Goal: Ask a question: Seek information or help from site administrators or community

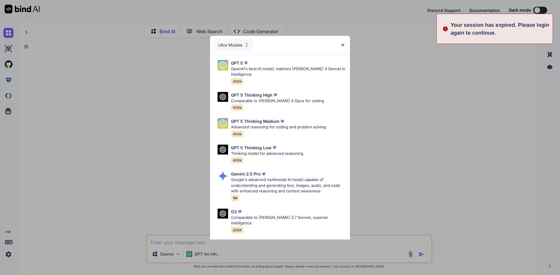
type textarea "x"
click at [344, 44] on img at bounding box center [342, 45] width 5 height 5
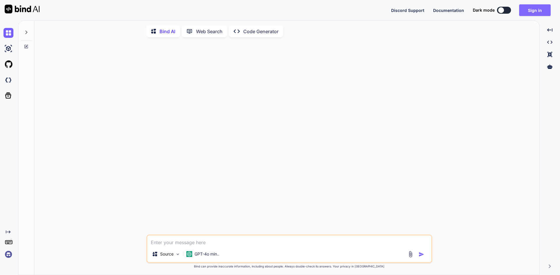
click at [531, 9] on button "Sign in" at bounding box center [534, 10] width 31 height 12
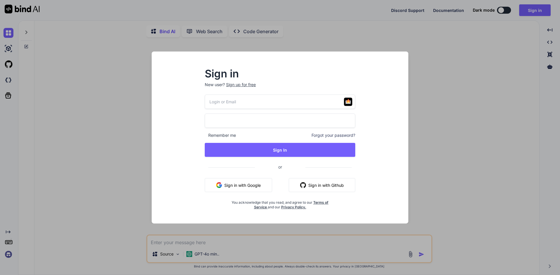
click at [253, 184] on button "Sign in with Google" at bounding box center [238, 185] width 67 height 14
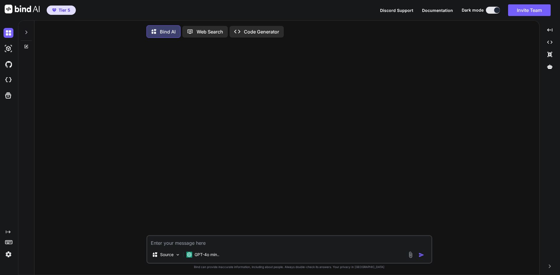
click at [26, 32] on icon at bounding box center [26, 32] width 5 height 5
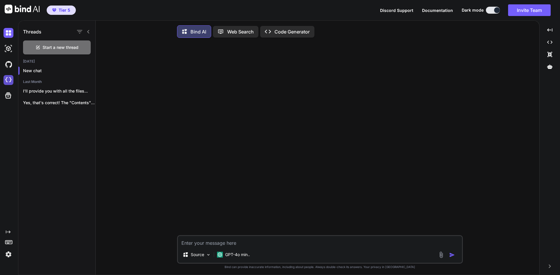
click at [7, 78] on img at bounding box center [8, 80] width 10 height 10
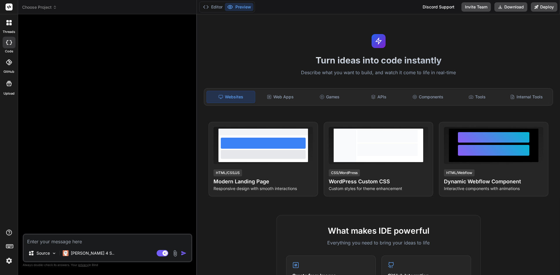
click at [37, 6] on span "Choose Project" at bounding box center [39, 7] width 35 height 6
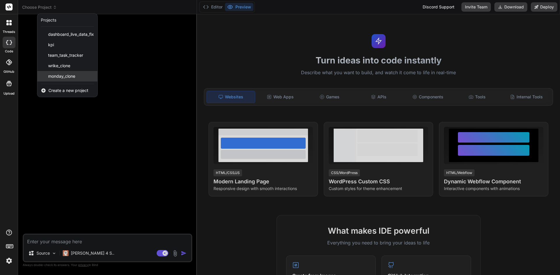
click at [64, 75] on span "monday_clone" at bounding box center [61, 76] width 27 height 6
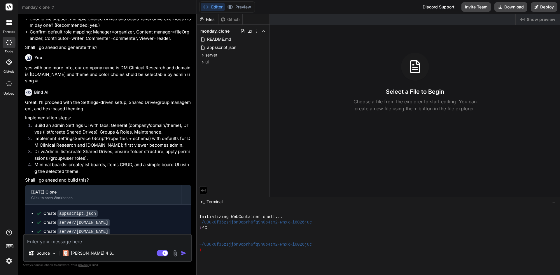
scroll to position [1092, 0]
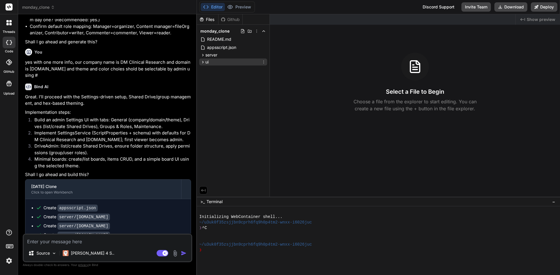
click at [209, 63] on div "ui" at bounding box center [233, 62] width 68 height 7
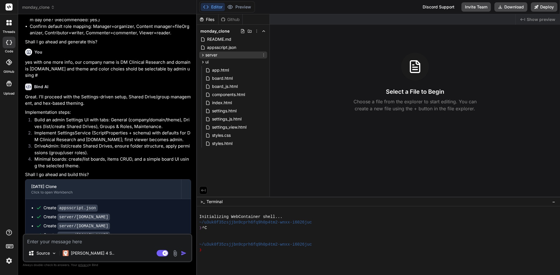
click at [213, 57] on span "server" at bounding box center [211, 55] width 12 height 6
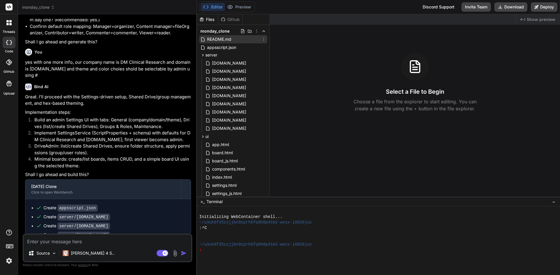
click at [223, 38] on span "README.md" at bounding box center [218, 39] width 25 height 7
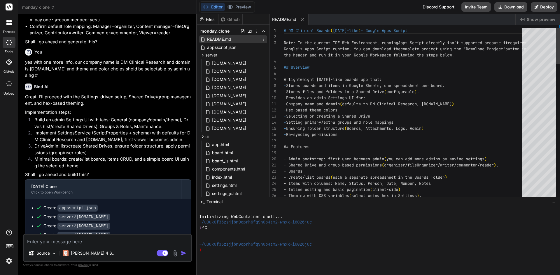
type textarea "x"
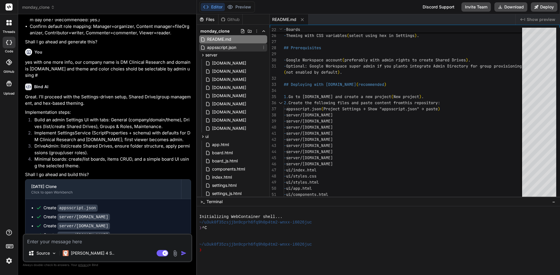
click at [222, 49] on span "appsscript.json" at bounding box center [221, 47] width 30 height 7
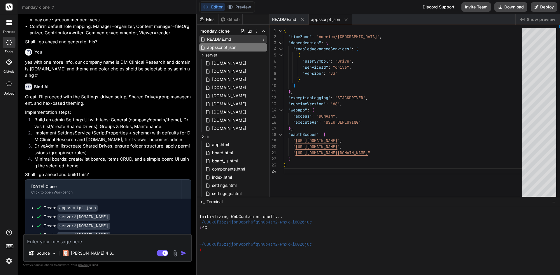
click at [217, 39] on span "README.md" at bounding box center [218, 39] width 25 height 7
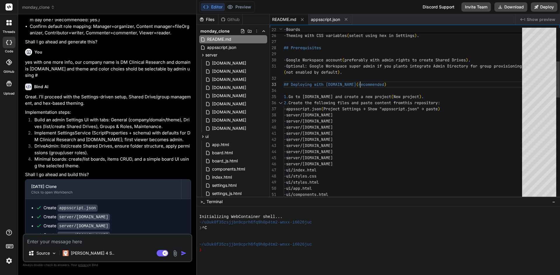
scroll to position [0, 0]
drag, startPoint x: 366, startPoint y: 84, endPoint x: 331, endPoint y: 83, distance: 35.6
click at [331, 83] on div "- Inline editing and basic pagination ( client-side ) - Theming with CSS variab…" at bounding box center [405, 277] width 242 height 820
click at [366, 84] on div "- Inline editing and basic pagination ( client-side ) - Theming with CSS variab…" at bounding box center [405, 277] width 242 height 820
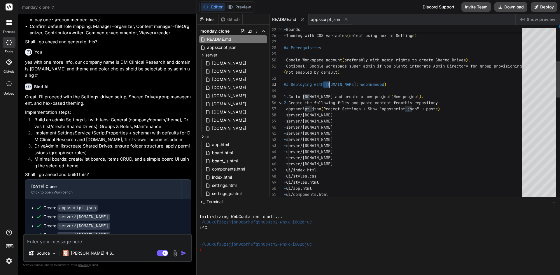
drag, startPoint x: 327, startPoint y: 84, endPoint x: 335, endPoint y: 84, distance: 7.6
click at [335, 84] on div "- Inline editing and basic pagination ( client-side ) - Theming with CSS variab…" at bounding box center [405, 277] width 242 height 820
drag, startPoint x: 367, startPoint y: 85, endPoint x: 357, endPoint y: 85, distance: 9.9
click at [357, 85] on div "- Inline editing and basic pagination ( client-side ) - Theming with CSS variab…" at bounding box center [405, 277] width 242 height 820
click at [328, 84] on div "- Inline editing and basic pagination ( client-side ) - Theming with CSS variab…" at bounding box center [405, 277] width 242 height 820
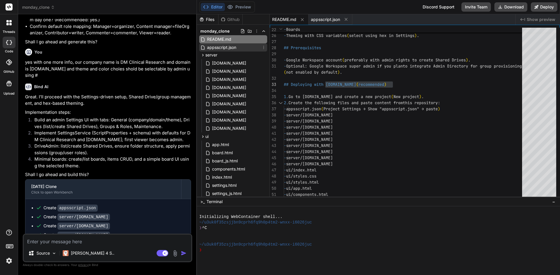
click at [231, 49] on span "appsscript.json" at bounding box center [221, 47] width 30 height 7
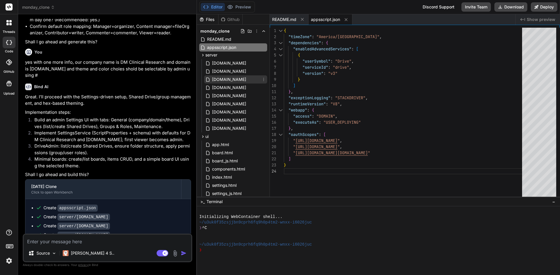
click at [220, 78] on span "[DOMAIN_NAME]" at bounding box center [228, 79] width 35 height 7
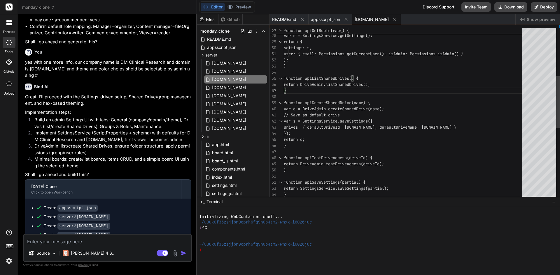
click at [454, 86] on div "function apiGetBootstrap() { var s = SettingsService.getSettings(); return { se…" at bounding box center [405, 151] width 242 height 569
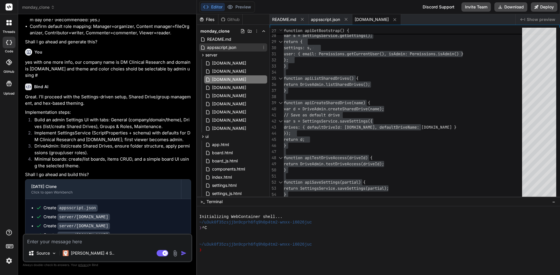
click at [225, 48] on span "appsscript.json" at bounding box center [221, 47] width 30 height 7
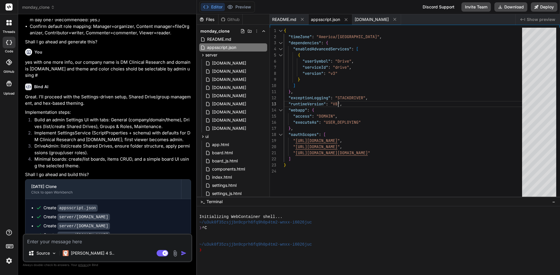
click at [406, 100] on div "{ "timeZone" : "America/[GEOGRAPHIC_DATA]" , "dependencies" : { "enabledAdvance…" at bounding box center [405, 114] width 242 height 172
type textarea "{ "timeZone": "America/[GEOGRAPHIC_DATA]", "dependencies": { "enabledAdvancedSe…"
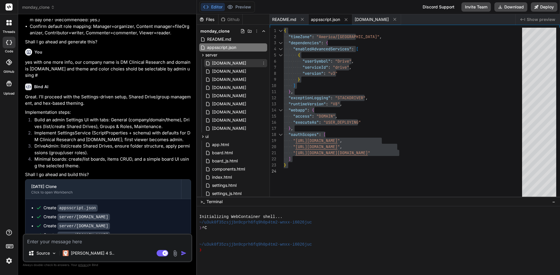
click at [228, 63] on span "[DOMAIN_NAME]" at bounding box center [228, 63] width 35 height 7
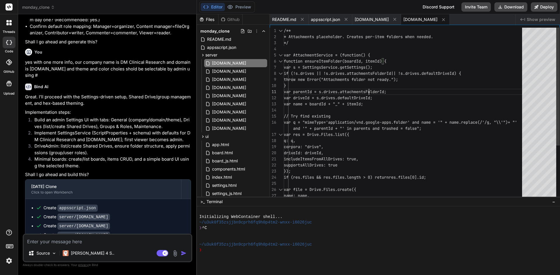
click at [376, 88] on div "/** * Attachments placeholder. Creates per-item folde rs when needed. */ var At…" at bounding box center [405, 153] width 242 height 251
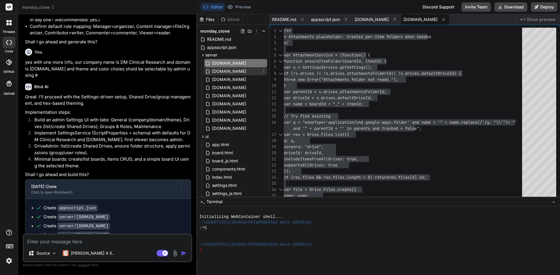
click at [229, 73] on span "[DOMAIN_NAME]" at bounding box center [228, 71] width 35 height 7
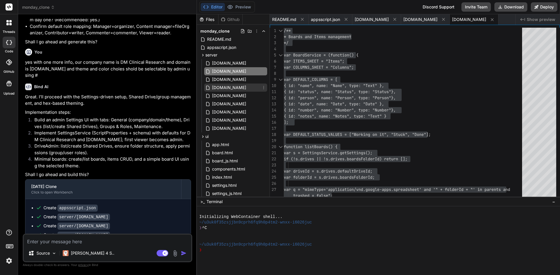
click at [231, 89] on span "[DOMAIN_NAME]" at bounding box center [228, 87] width 35 height 7
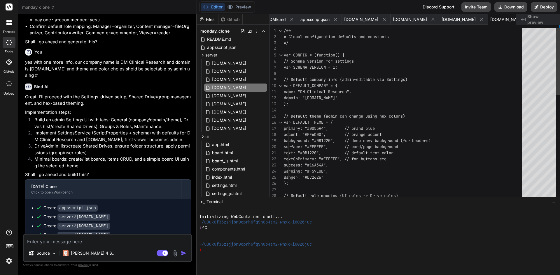
click at [352, 86] on div "/** * Global configuration defaults and constants */ var CONFIG = (function() {…" at bounding box center [405, 248] width 242 height 441
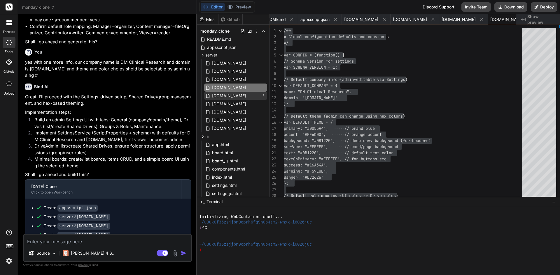
click at [231, 99] on span "[DOMAIN_NAME]" at bounding box center [228, 95] width 35 height 7
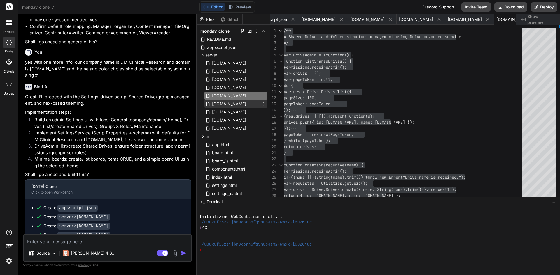
click at [217, 106] on span "[DOMAIN_NAME]" at bounding box center [228, 104] width 35 height 7
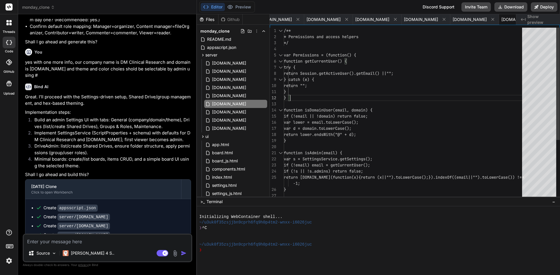
click at [371, 96] on div "/** * Permissions and access helpers */ var Permissions = (function() { functio…" at bounding box center [405, 159] width 242 height 263
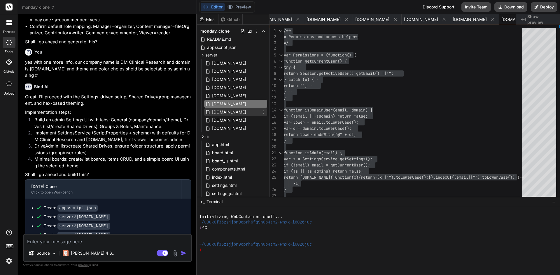
click at [245, 110] on span "[DOMAIN_NAME]" at bounding box center [228, 112] width 35 height 7
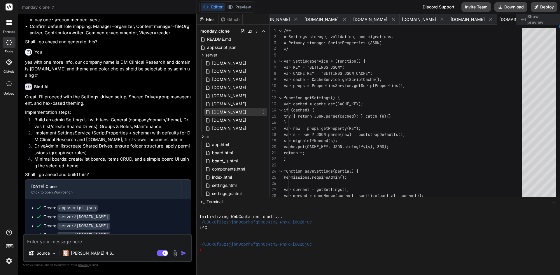
click at [234, 112] on span "[DOMAIN_NAME]" at bounding box center [228, 112] width 35 height 7
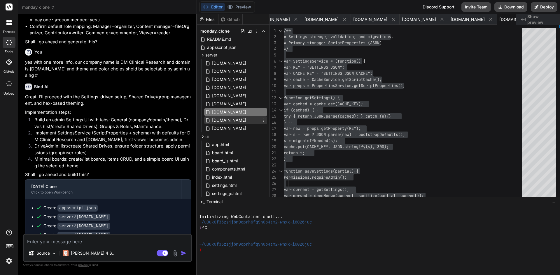
click at [221, 121] on span "[DOMAIN_NAME]" at bounding box center [228, 120] width 35 height 7
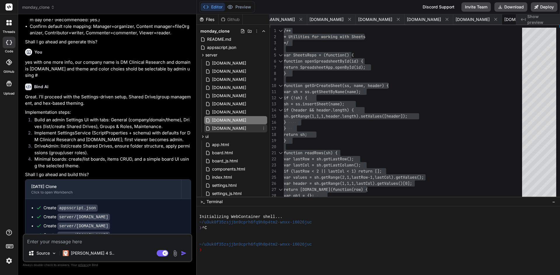
click at [227, 128] on span "[DOMAIN_NAME]" at bounding box center [228, 128] width 35 height 7
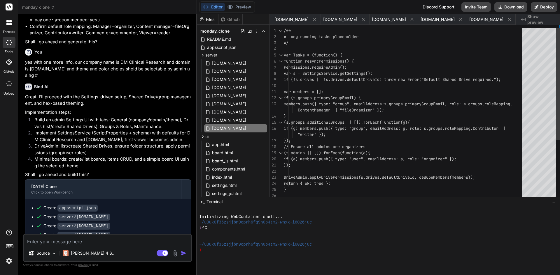
click at [319, 115] on div "/** * Long-running tasks placeholder */ var Tasks = (function() { function resy…" at bounding box center [405, 159] width 242 height 263
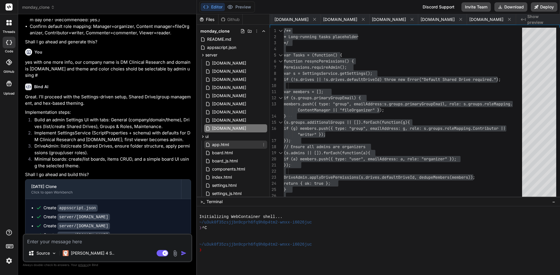
click at [219, 144] on span "app.html" at bounding box center [220, 144] width 18 height 7
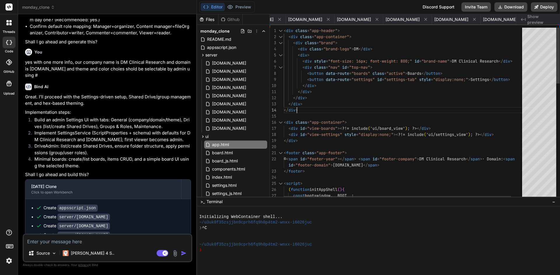
type textarea "<div class="app-header"> <div class="app-container"> <div class="brand"> <div c…"
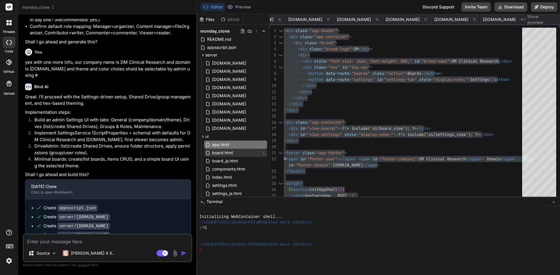
click at [232, 153] on span "board.html" at bounding box center [222, 153] width 22 height 7
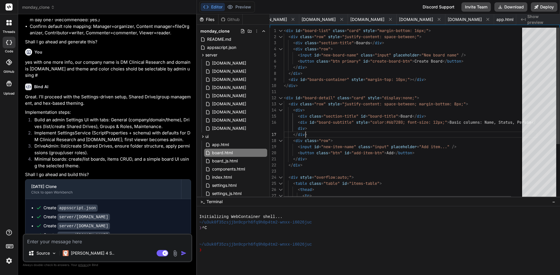
click at [414, 131] on div "< div id = "board-list" class = "card" style = "margin-bottom: 16px;" > < div c…" at bounding box center [410, 155] width 253 height 254
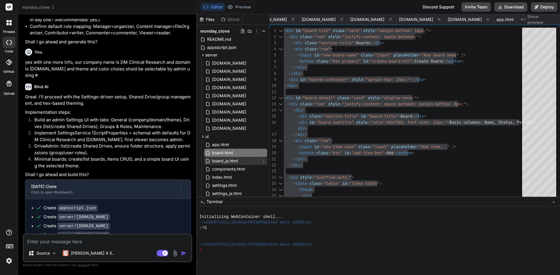
click at [231, 161] on span "board_js.html" at bounding box center [224, 161] width 27 height 7
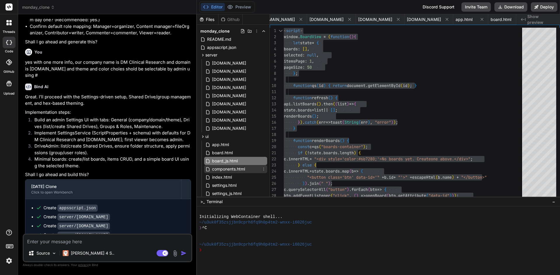
click at [235, 170] on span "components.html" at bounding box center [228, 169] width 34 height 7
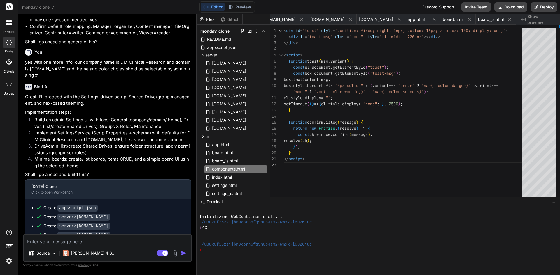
click at [333, 150] on div "< div id = "toast" style = "position: fixed; right: 16px; bottom: 16px; z-ind e…" at bounding box center [405, 114] width 242 height 172
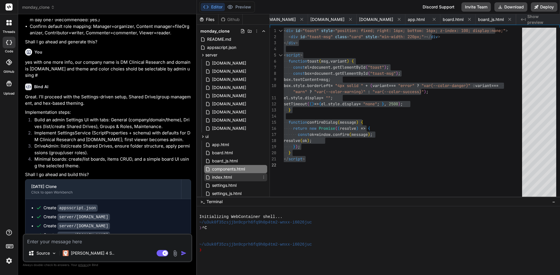
click at [217, 179] on span "index.html" at bounding box center [221, 177] width 21 height 7
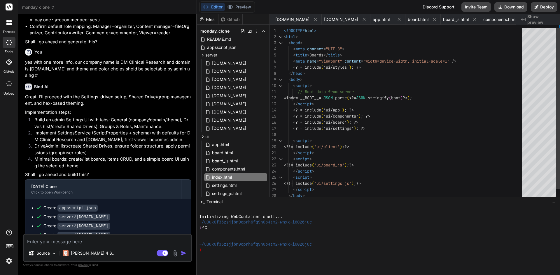
click at [381, 132] on div "<!DOCTYPE html > < html > < head > < meta charset = "UTF-8" > < title > Boards …" at bounding box center [405, 120] width 242 height 184
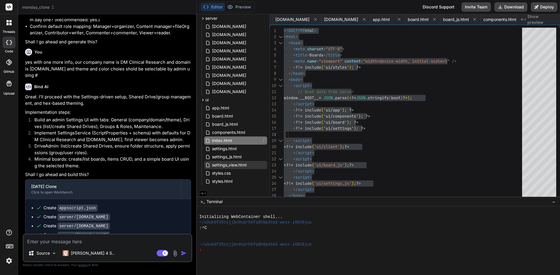
scroll to position [39, 0]
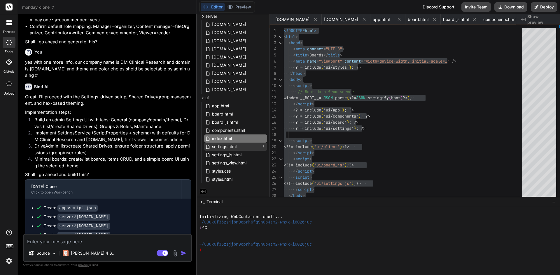
click at [226, 147] on span "settings.html" at bounding box center [224, 146] width 26 height 7
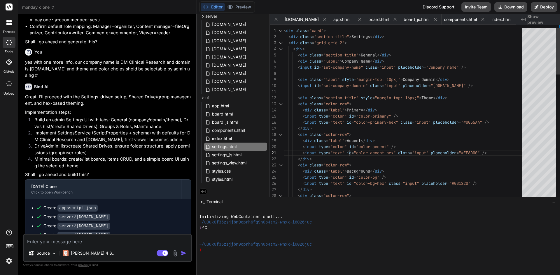
scroll to position [0, 0]
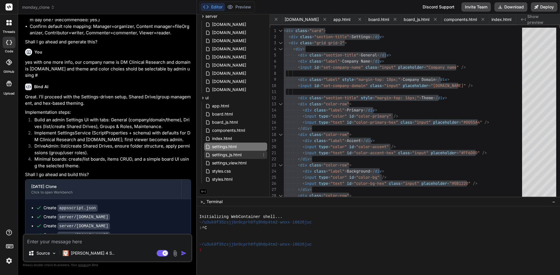
click at [232, 156] on span "settings_js.html" at bounding box center [226, 155] width 31 height 7
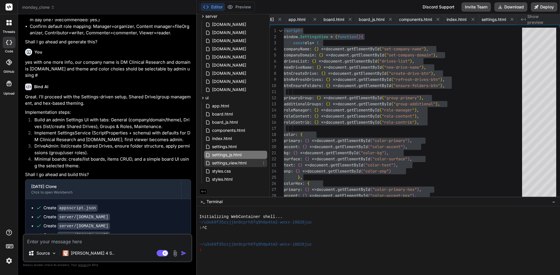
click at [237, 161] on span "settings_view.html" at bounding box center [229, 163] width 36 height 7
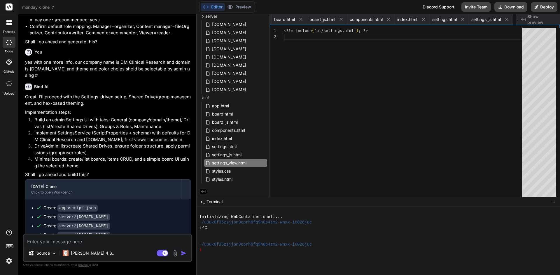
click at [425, 136] on div "< ?!= include ( 'ui/settings.html' ) ; ?>" at bounding box center [405, 114] width 242 height 172
click at [226, 170] on span "styles.css" at bounding box center [221, 171] width 20 height 7
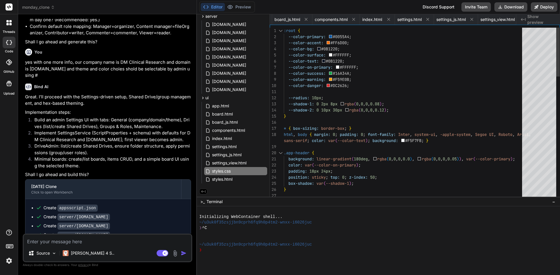
type textarea ":root { --color-primary: #0055A4; --color-accent: #FF6D00; --color-bg: #0B1220;…"
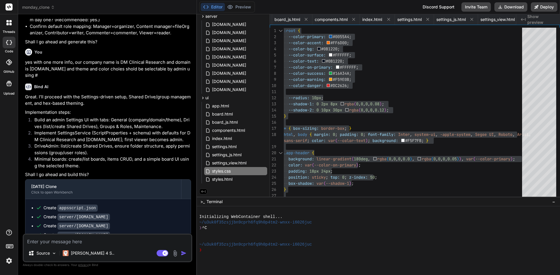
click at [126, 243] on textarea at bounding box center [108, 240] width 168 height 10
type textarea "t"
type textarea "x"
type textarea "tw"
type textarea "x"
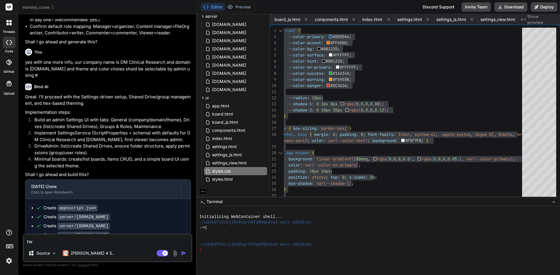
type textarea "two"
type textarea "x"
type textarea "two"
type textarea "x"
type textarea "two t"
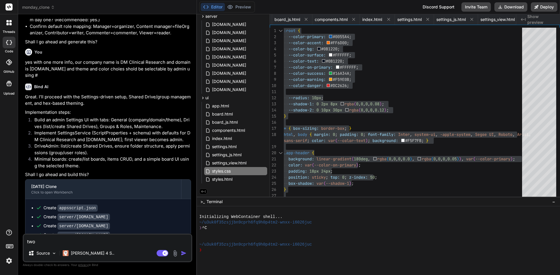
type textarea "x"
type textarea "two th"
type textarea "x"
type textarea "two thi"
type textarea "x"
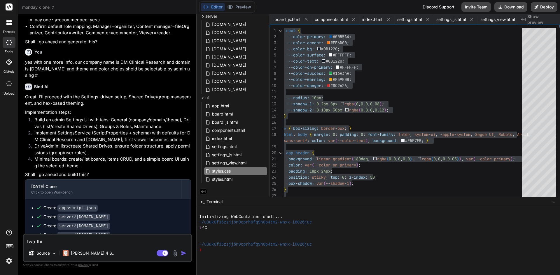
type textarea "two thin"
type textarea "x"
type textarea "two thing"
type textarea "x"
type textarea "two things"
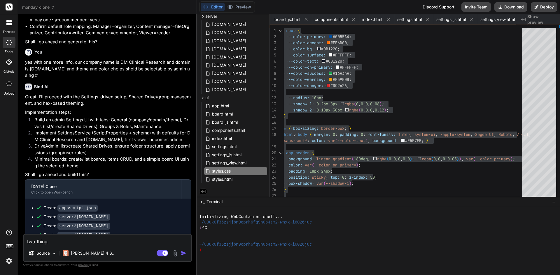
type textarea "x"
type textarea "two things"
type textarea "x"
type textarea "two things I"
type textarea "x"
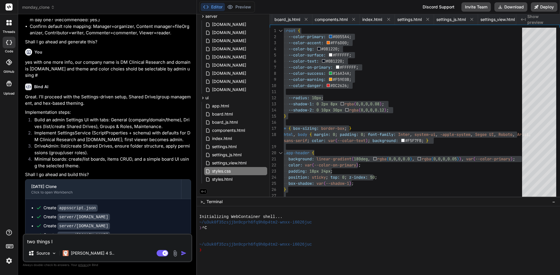
type textarea "two things I"
type textarea "x"
type textarea "two things I c"
type textarea "x"
type textarea "two things I ca"
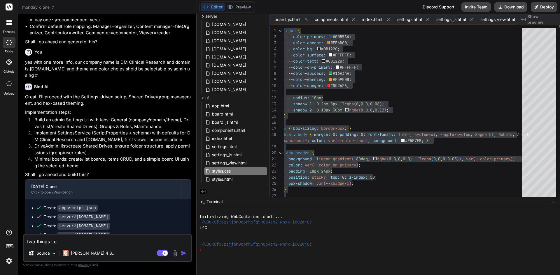
type textarea "x"
type textarea "two things I can"
type textarea "x"
type textarea "two things I can'"
type textarea "x"
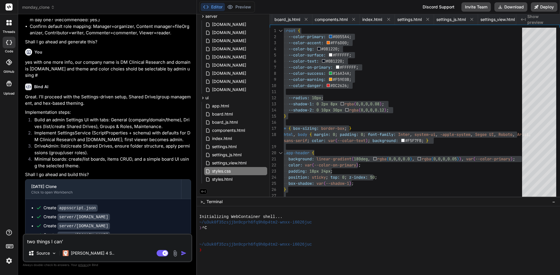
type textarea "two things I can't"
type textarea "x"
type textarea "two things I can't"
type textarea "x"
type textarea "two things I can't h"
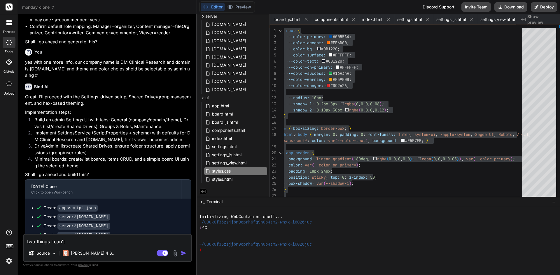
type textarea "x"
type textarea "two things I can't ha"
type textarea "x"
type textarea "two things I can't hav"
type textarea "x"
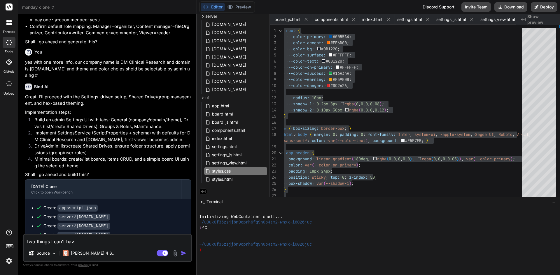
type textarea "two things I can't have"
type textarea "x"
type textarea "two things I can't have"
type textarea "x"
type textarea "two things I can't have a"
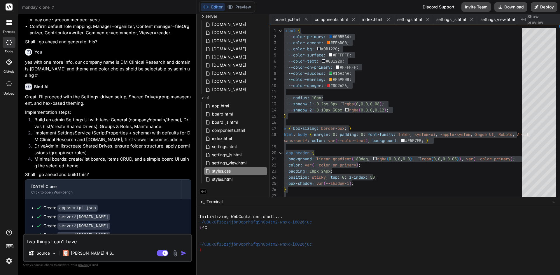
type textarea "x"
type textarea "two things I can't have a"
type textarea "x"
type textarea "two things I can't have a s"
type textarea "x"
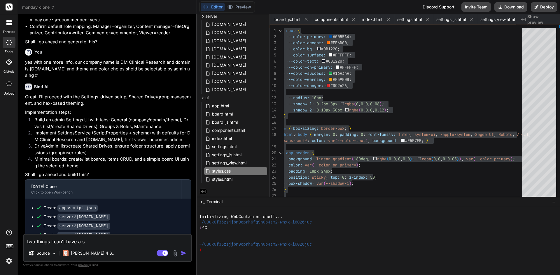
type textarea "two things I can't have a st"
type textarea "x"
type textarea "two things I can't have a sty"
type textarea "x"
type textarea "two things I can't have a styp"
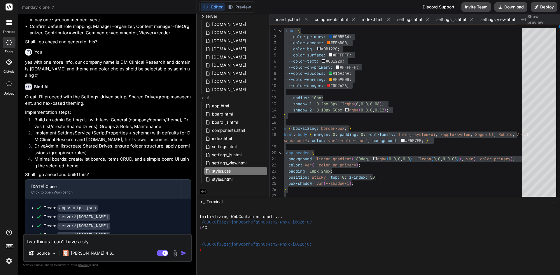
type textarea "x"
type textarea "two things I can't have a stypl"
type textarea "x"
type textarea "two things I can't have a styp"
type textarea "x"
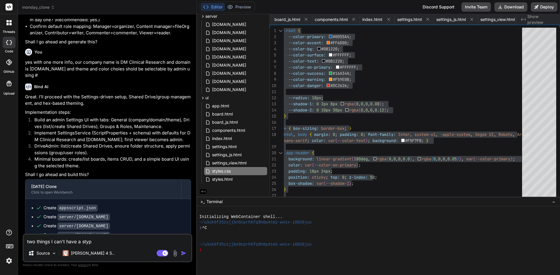
type textarea "two things I can't have a sty"
type textarea "x"
type textarea "two things I can't have a styl"
type textarea "x"
type textarea "two things I can't have a style"
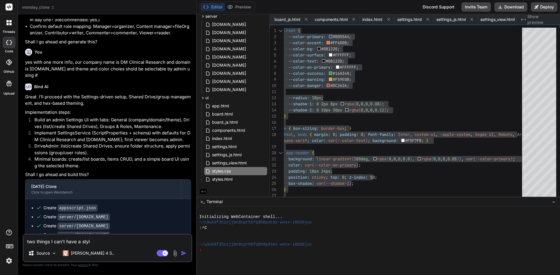
type textarea "x"
type textarea "two things I can't have a styles"
type textarea "x"
type textarea "two things I can't have a styles."
type textarea "x"
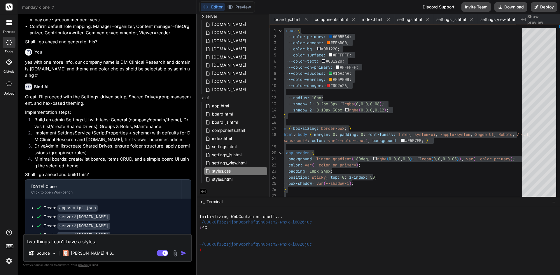
type textarea "two things I can't have a styles.c"
type textarea "x"
type textarea "two things I can't have a styles.cs"
type textarea "x"
type textarea "two things I can't have a styles.css"
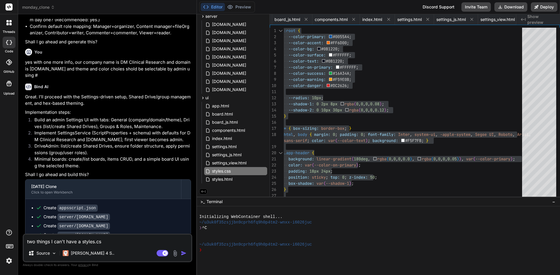
type textarea "x"
type textarea "two things I can't have a styles.css"
type textarea "x"
type textarea "two things I can't have a styles.css b"
type textarea "x"
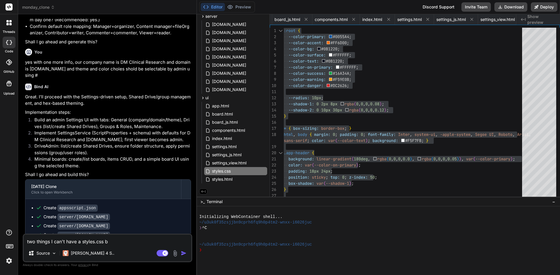
type textarea "two things I can't have a styles.css be"
type textarea "x"
type textarea "two things I can't have a styles.css bec"
type textarea "x"
type textarea "two things I can't have a styles.css beca"
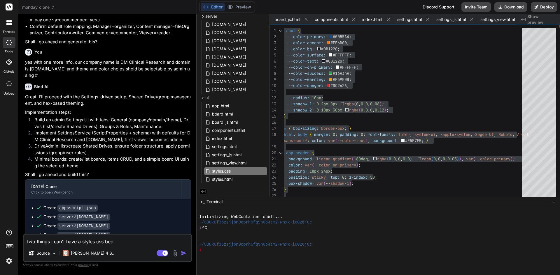
type textarea "x"
type textarea "two things I can't have a styles.css becau"
type textarea "x"
type textarea "two things I can't have a styles.css becaus"
type textarea "x"
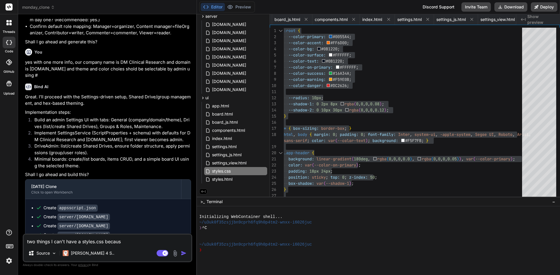
type textarea "two things I can't have a styles.css because"
type textarea "x"
type textarea "two things I can't have a styles.css because"
type textarea "x"
type textarea "two things I can't have a styles.css because t"
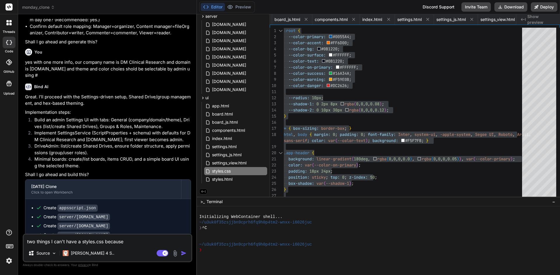
type textarea "x"
type textarea "two things I can't have a styles.css because th"
type textarea "x"
type textarea "two things I can't have a styles.css because thi"
type textarea "x"
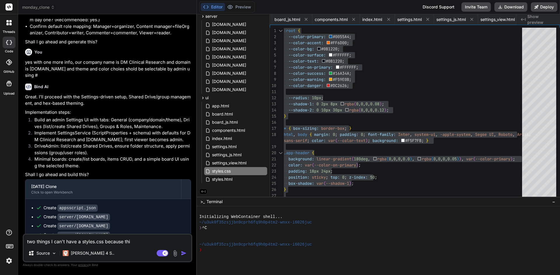
type textarea "two things I can't have a styles.css because this"
type textarea "x"
type textarea "two things I can't have a styles.css because this"
type textarea "x"
type textarea "two things I can't have a styles.css because this i"
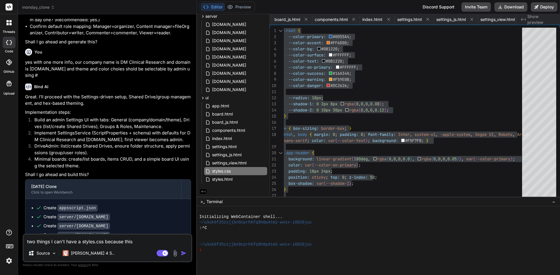
type textarea "x"
type textarea "two things I can't have a styles.css because this is"
type textarea "x"
type textarea "two things I can't have a styles.css because this is"
type textarea "x"
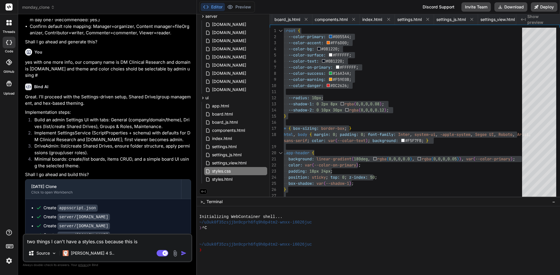
type textarea "two things I can't have a styles.css because this is a"
type textarea "x"
type textarea "two things I can't have a styles.css because this is ap"
type textarea "x"
type textarea "two things I can't have a styles.css because this is app"
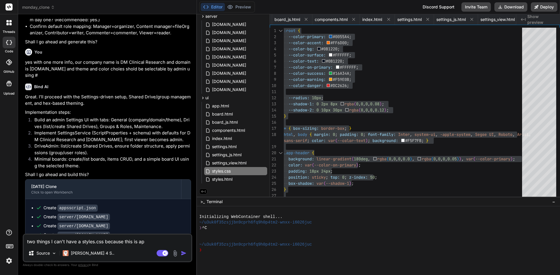
type textarea "x"
type textarea "two things I can't have a styles.css because this is apps"
type textarea "x"
type textarea "two things I can't have a styles.css because this is appsc"
type textarea "x"
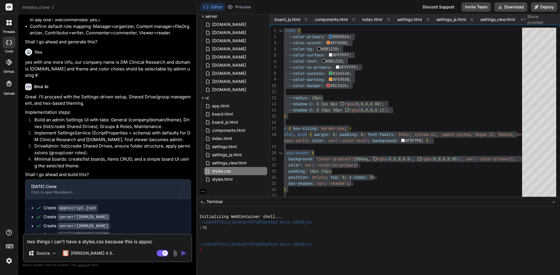
type textarea "two things I can't have a styles.css because this is appscr"
type textarea "x"
type textarea "two things I can't have a styles.css because this is appscri"
type textarea "x"
type textarea "two things I can't have a styles.css because this is appscrip"
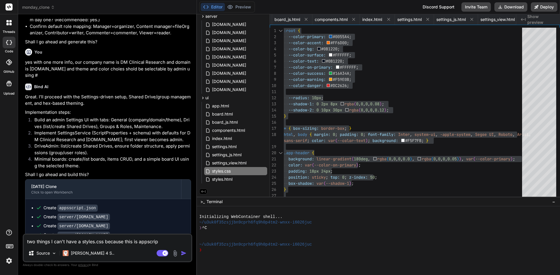
type textarea "x"
type textarea "two things I can't have a styles.css because this is appscript"
type textarea "x"
type textarea "two things I can't have a styles.css because this is appscript"
type textarea "x"
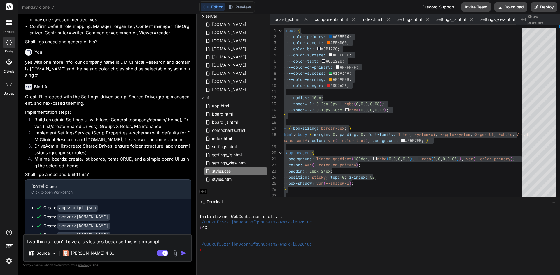
type textarea "two things I can't have a styles.css because this is appscript a"
type textarea "x"
type textarea "two things I can't have a styles.css because this is appscript an"
type textarea "x"
type textarea "two things I can't have a styles.css because this is appscript and"
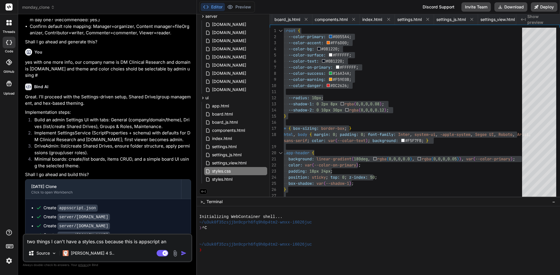
type textarea "x"
type textarea "two things I can't have a styles.css because this is appscript and"
type textarea "x"
type textarea "two things I can't have a styles.css because this is appscript and m"
type textarea "x"
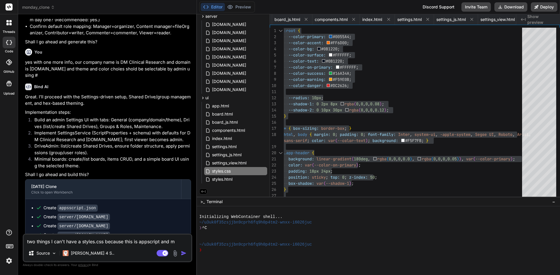
type textarea "two things I can't have a styles.css because this is appscript and my"
type textarea "x"
type textarea "two things I can't have a styles.css because this is appscript and my"
type textarea "x"
type textarea "two things I can't have a styles.css because this is appscript and my s"
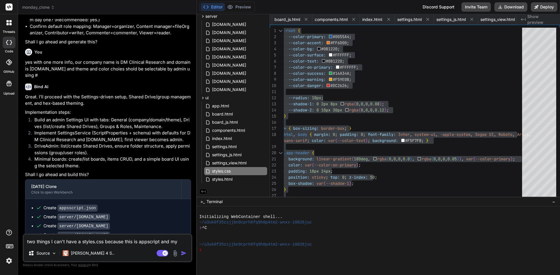
type textarea "x"
type textarea "two things I can't have a styles.css because this is appscript and my se"
type textarea "x"
type textarea "two things I can't have a styles.css because this is appscript and my set"
type textarea "x"
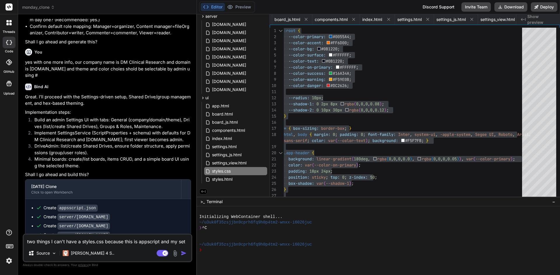
type textarea "two things I can't have a styles.css because this is appscript and my sett"
type textarea "x"
type textarea "two things I can't have a styles.css because this is appscript and my setti"
type textarea "x"
type textarea "two things I can't have a styles.css because this is appscript and my settin"
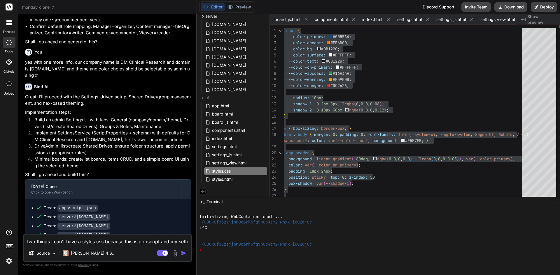
type textarea "x"
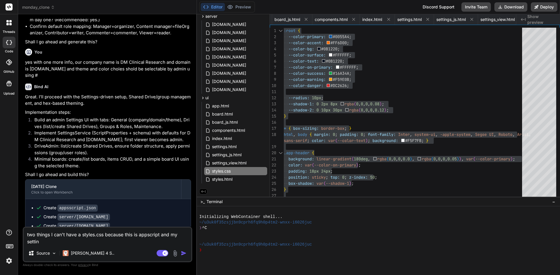
type textarea "two things I can't have a styles.css because this is appscript and my setting"
type textarea "x"
type textarea "two things I can't have a styles.css because this is appscript and my settings"
type textarea "x"
type textarea "two things I can't have a styles.css because this is appscript and my settings_"
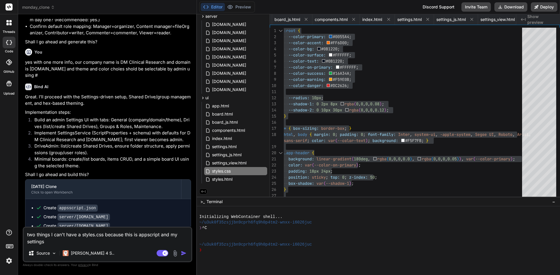
type textarea "x"
type textarea "two things I can't have a styles.css because this is appscript and my settings_j"
type textarea "x"
type textarea "two things I can't have a styles.css because this is appscript and my settings_…"
type textarea "x"
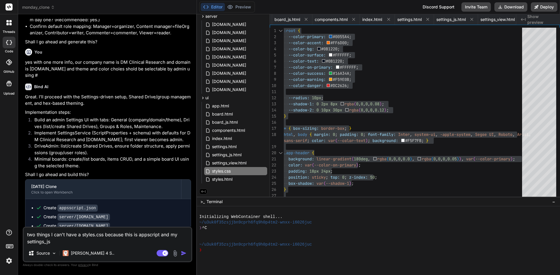
type textarea "two things I can't have a styles.css because this is appscript and my settings_…"
type textarea "x"
type textarea "two things I can't have a styles.css because this is appscript and my settings_…"
type textarea "x"
type textarea "two things I can't have a styles.css because this is appscript and my settings_…"
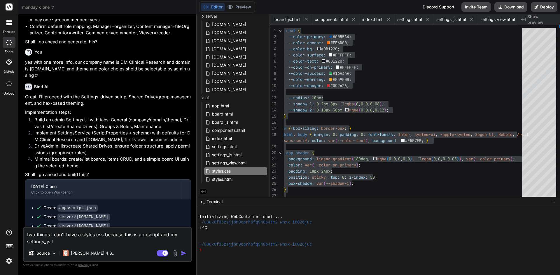
type textarea "x"
type textarea "two things I can't have a styles.css because this is appscript and my settings_…"
type textarea "x"
type textarea "two things I can't have a styles.css because this is appscript and my settings_…"
type textarea "x"
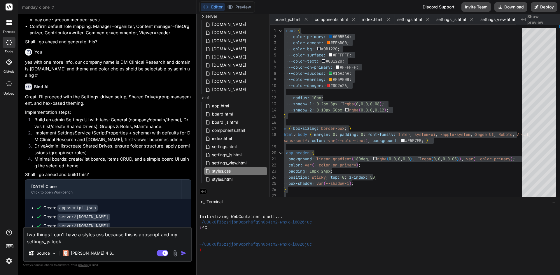
type textarea "two things I can't have a styles.css because this is appscript and my settings_…"
type textarea "x"
type textarea "two things I can't have a styles.css because this is appscript and my settings_…"
type textarea "x"
type textarea "two things I can't have a styles.css because this is appscript and my settings_…"
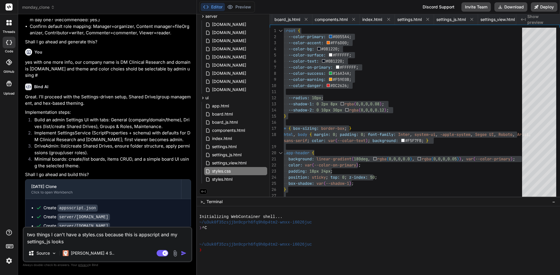
type textarea "x"
type textarea "two things I can't have a styles.css because this is appscript and my settings_…"
type textarea "x"
type textarea "two things I can't have a styles.css because this is appscript and my settings_…"
type textarea "x"
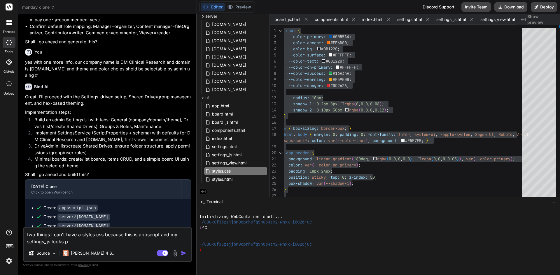
type textarea "two things I can't have a styles.css because this is appscript and my settings_…"
type textarea "x"
type textarea "two things I can't have a styles.css because this is appscript and my settings_…"
type textarea "x"
type textarea "two things I can't have a styles.css because this is appscript and my settings_…"
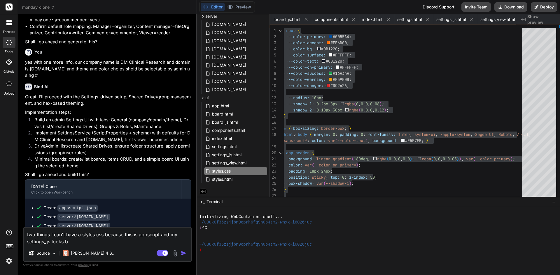
type textarea "x"
click at [228, 181] on span "styles.html" at bounding box center [222, 179] width 22 height 7
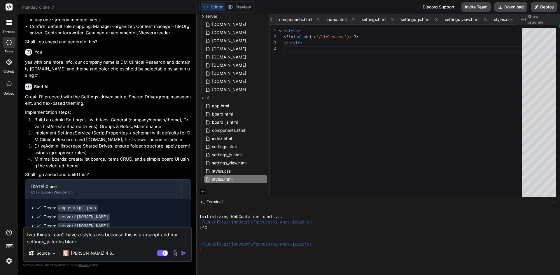
click at [333, 122] on div "< style > <?!= include ( 'ui/styles.css' ) ; ? > </ style >" at bounding box center [405, 114] width 242 height 172
click at [142, 242] on textarea "two things I can't have a styles.css because this is appscript and my settings_…" at bounding box center [108, 236] width 168 height 17
click at [219, 170] on span "styles.css" at bounding box center [221, 171] width 20 height 7
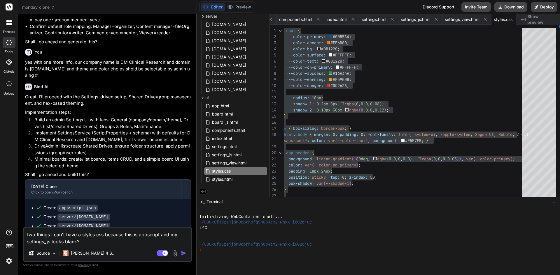
click at [182, 255] on img "button" at bounding box center [184, 254] width 6 height 6
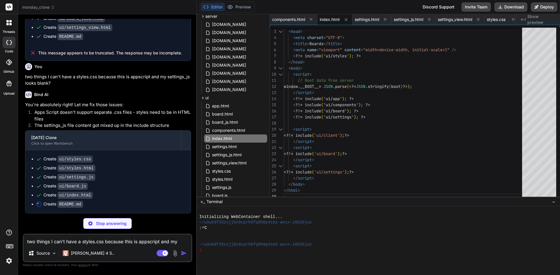
scroll to position [1482, 0]
click at [234, 176] on div "styles.html" at bounding box center [235, 179] width 63 height 8
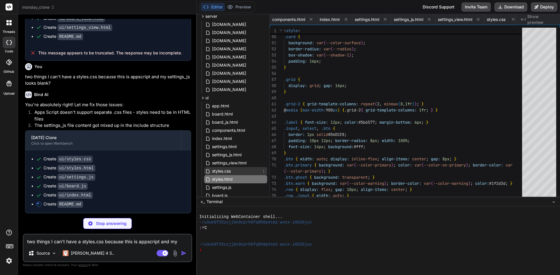
click at [242, 172] on div "styles.css" at bounding box center [235, 171] width 63 height 8
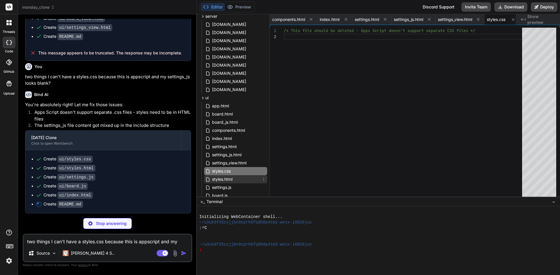
click at [238, 179] on div "styles.html" at bounding box center [235, 179] width 63 height 8
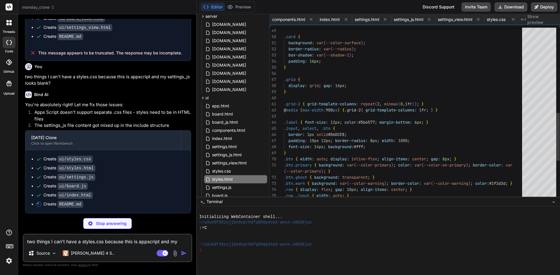
scroll to position [0, 0]
click at [335, 124] on div ".card { background: var ( --color-surface ) ; border-radius: var ( --radius ) ;…" at bounding box center [405, 31] width 242 height 618
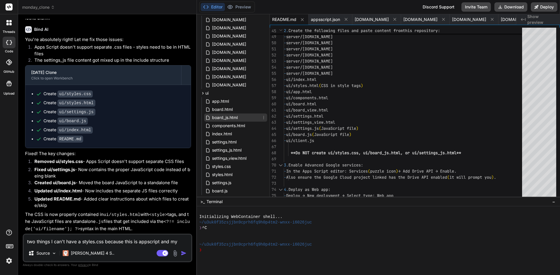
scroll to position [55, 0]
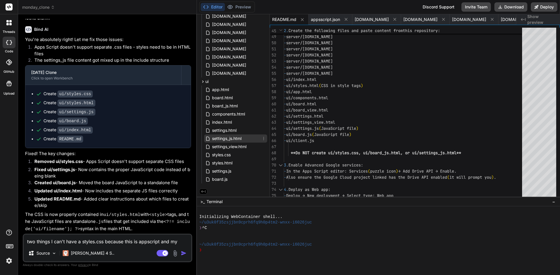
click at [238, 140] on span "settings_js.html" at bounding box center [226, 138] width 31 height 7
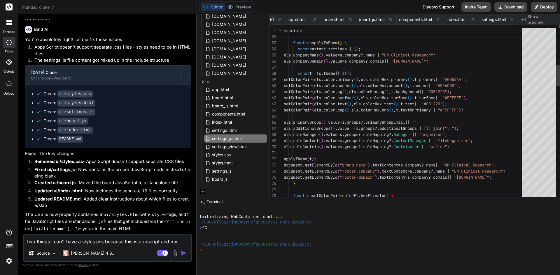
scroll to position [0, 0]
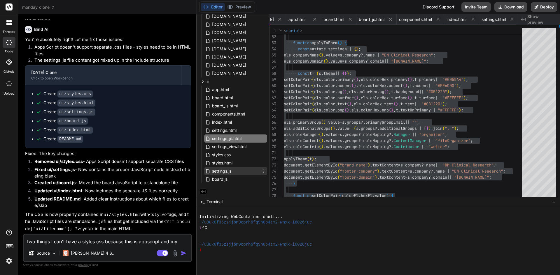
click at [222, 171] on span "settings.js" at bounding box center [221, 171] width 20 height 7
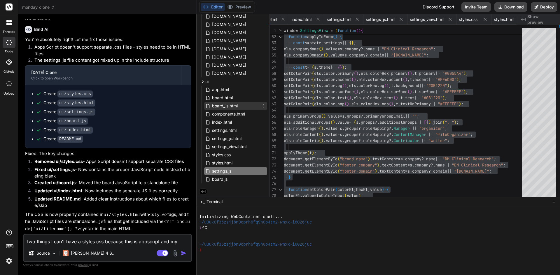
click at [234, 107] on span "board_js.html" at bounding box center [224, 106] width 27 height 7
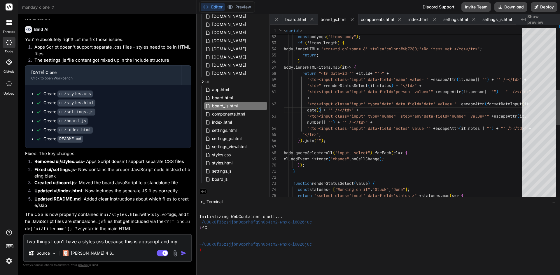
click at [323, 106] on div "function renderItems ( items ) { const body = qs ( "items-body" ) ; if ( ! item…" at bounding box center [405, 144] width 242 height 845
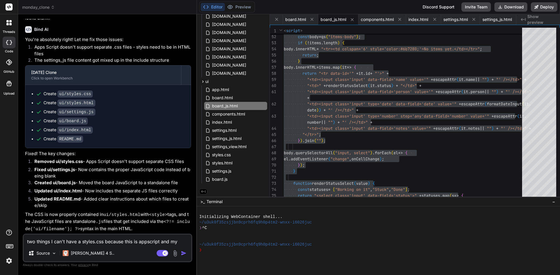
scroll to position [1546, 0]
click at [225, 124] on span "index.html" at bounding box center [221, 122] width 21 height 7
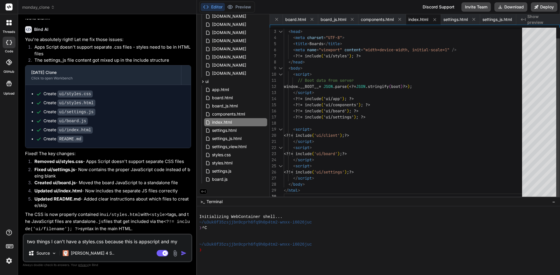
scroll to position [0, 0]
click at [343, 117] on div "< html > < head > < meta charset = "UTF-8" > < title > Boards </ title > < meta…" at bounding box center [405, 108] width 242 height 184
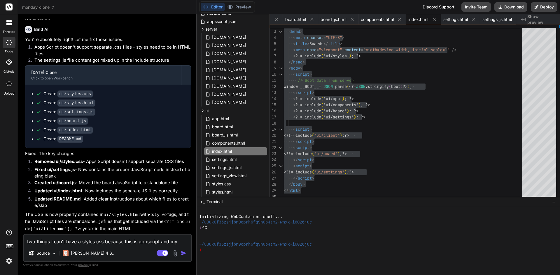
scroll to position [55, 0]
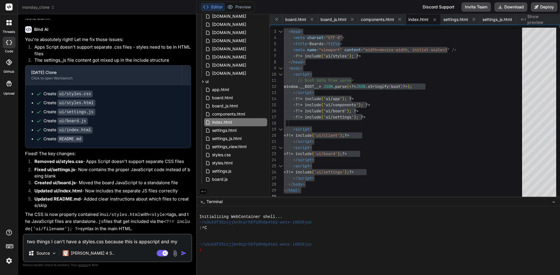
click at [101, 243] on textarea "two things I can't have a styles.css because this is appscript and my settings_…" at bounding box center [108, 240] width 168 height 10
click at [60, 241] on textarea "two things I can't have a styles.css because this is appscript and my settings_…" at bounding box center [108, 240] width 168 height 10
click at [111, 242] on textarea at bounding box center [108, 240] width 168 height 10
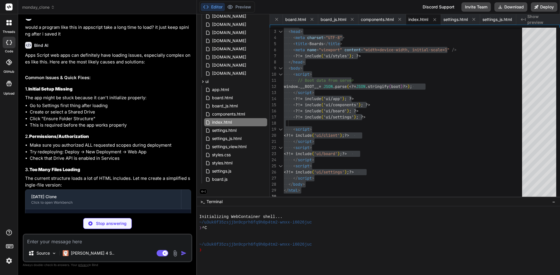
scroll to position [1758, 0]
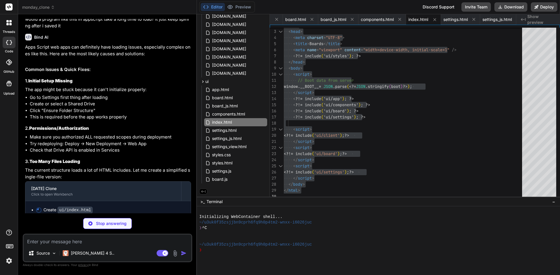
click at [106, 242] on textarea at bounding box center [108, 240] width 168 height 10
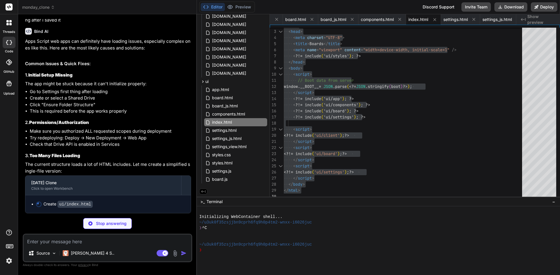
scroll to position [1782, 0]
click at [105, 243] on textarea at bounding box center [108, 240] width 168 height 10
paste textarea "Exception: No HTML file named ui/index was found. (line 10, file "Code")"
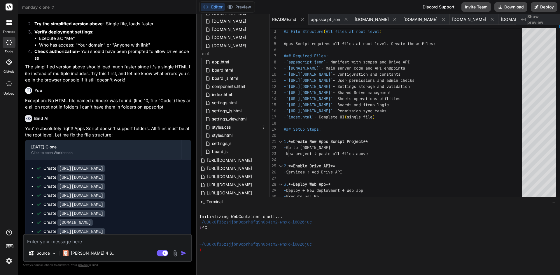
scroll to position [129, 0]
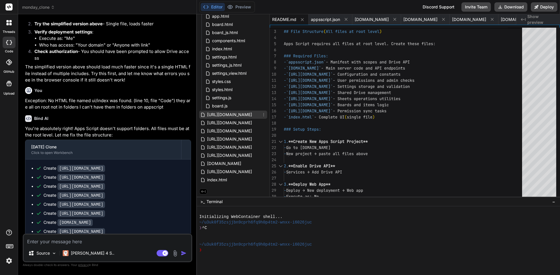
click at [235, 115] on span "[URL][DOMAIN_NAME]" at bounding box center [229, 114] width 46 height 7
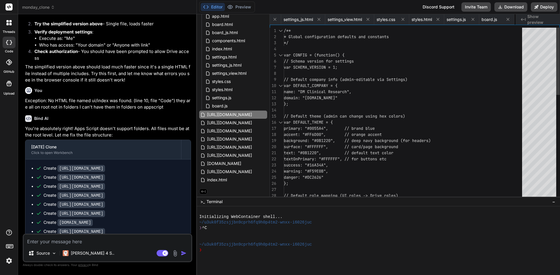
scroll to position [0, 0]
click at [355, 108] on div "// Default theme (admin can change using hex col ors) var DEFAULT_THEME = { pri…" at bounding box center [405, 248] width 242 height 441
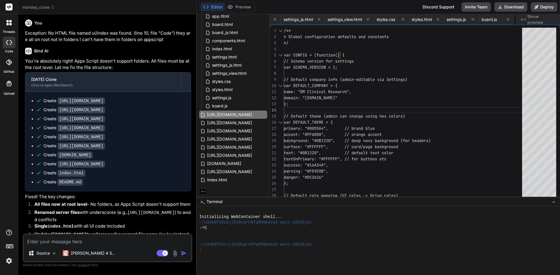
scroll to position [2056, 0]
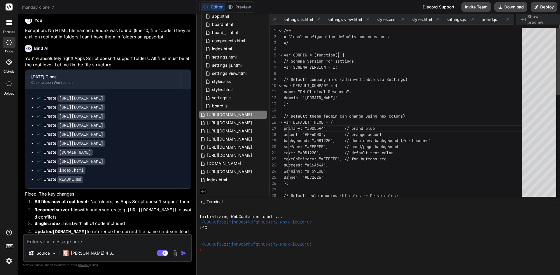
click at [352, 126] on div "// Default theme (admin can change using hex col ors) var DEFAULT_THEME = { pri…" at bounding box center [405, 248] width 242 height 441
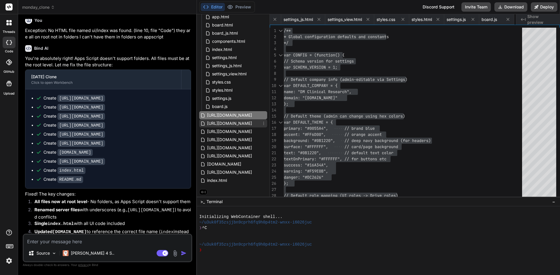
scroll to position [129, 0]
click at [220, 117] on span "[URL][DOMAIN_NAME]" at bounding box center [229, 114] width 46 height 7
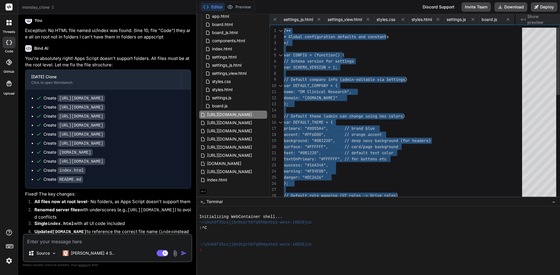
click at [364, 114] on div "// Default theme (admin can change using hex col ors) var DEFAULT_THEME = { pri…" at bounding box center [405, 248] width 242 height 441
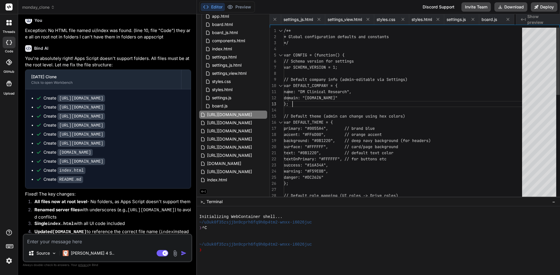
click at [346, 99] on div "// Default theme (admin can change using hex col ors) var DEFAULT_THEME = { pri…" at bounding box center [405, 248] width 242 height 441
click at [315, 121] on div "// Default theme (admin can change using hex col ors) var DEFAULT_THEME = { pri…" at bounding box center [405, 248] width 242 height 441
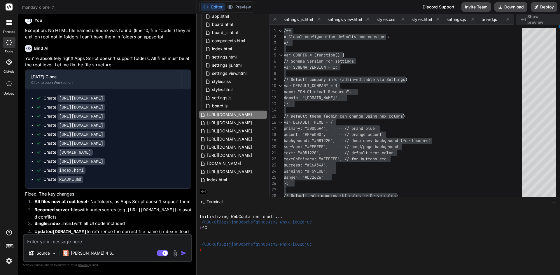
click at [92, 111] on code "[URL][DOMAIN_NAME]" at bounding box center [81, 107] width 48 height 7
click at [228, 120] on span "[URL][DOMAIN_NAME]" at bounding box center [229, 122] width 46 height 7
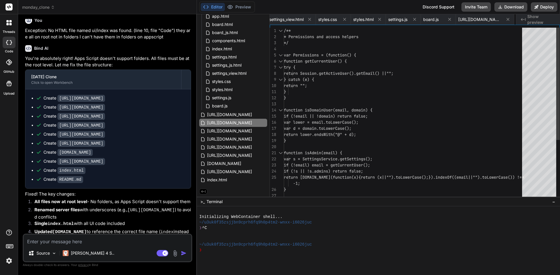
scroll to position [0, 0]
click at [340, 114] on div "function isDomainUser(email, domain) { if (!email || !domain) return false; var…" at bounding box center [405, 159] width 242 height 263
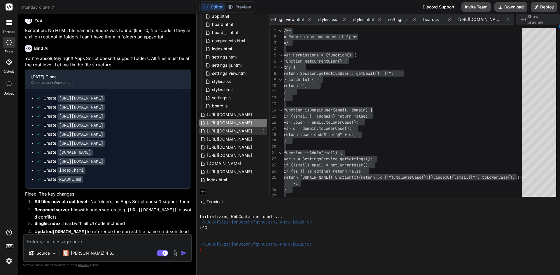
click at [238, 131] on span "[URL][DOMAIN_NAME]" at bounding box center [229, 131] width 46 height 7
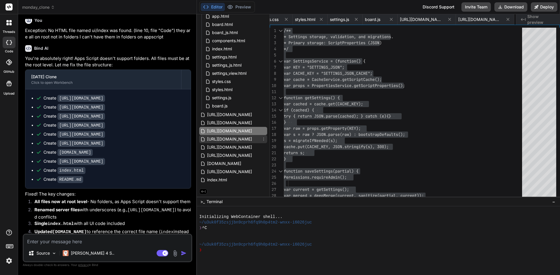
click at [232, 140] on span "[URL][DOMAIN_NAME]" at bounding box center [229, 139] width 46 height 7
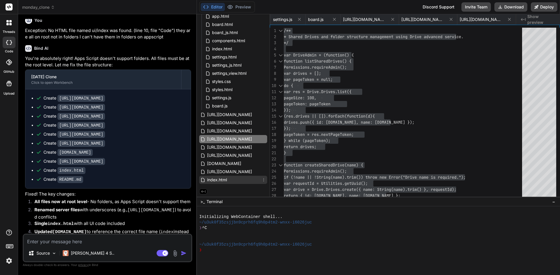
click at [226, 177] on span "index.html" at bounding box center [216, 180] width 21 height 7
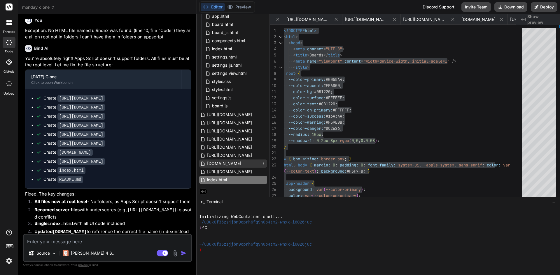
click at [212, 165] on span "[DOMAIN_NAME]" at bounding box center [223, 163] width 35 height 7
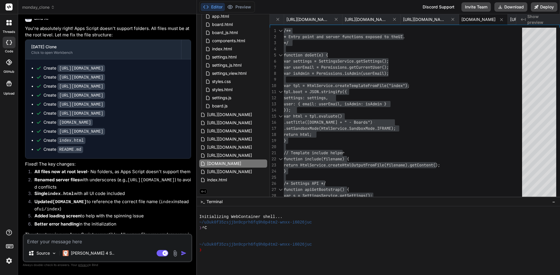
scroll to position [2114, 0]
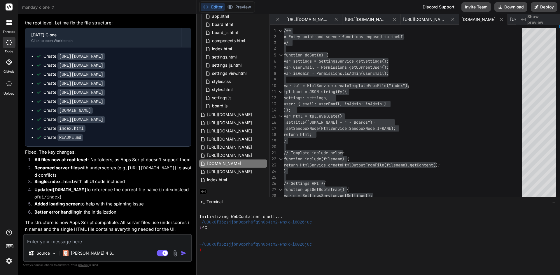
click at [96, 240] on textarea at bounding box center [108, 240] width 168 height 10
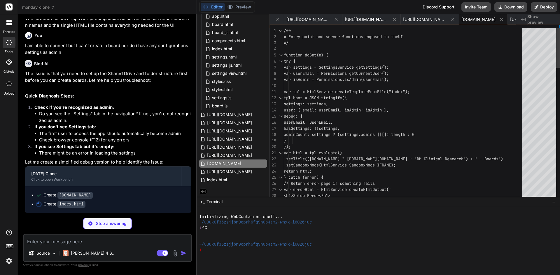
scroll to position [0, 0]
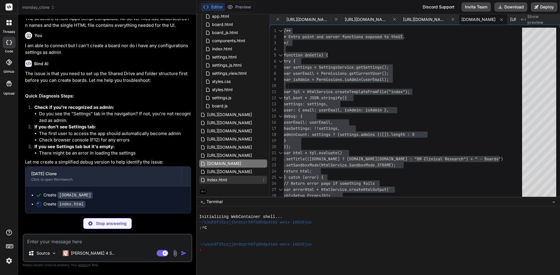
click at [234, 181] on div "index.html" at bounding box center [233, 180] width 68 height 8
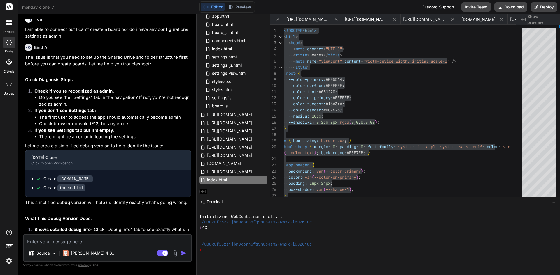
click at [88, 243] on textarea at bounding box center [108, 240] width 168 height 10
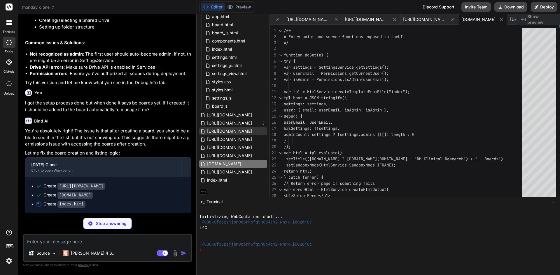
scroll to position [129, 0]
click at [238, 154] on span "[URL][DOMAIN_NAME]" at bounding box center [229, 155] width 46 height 7
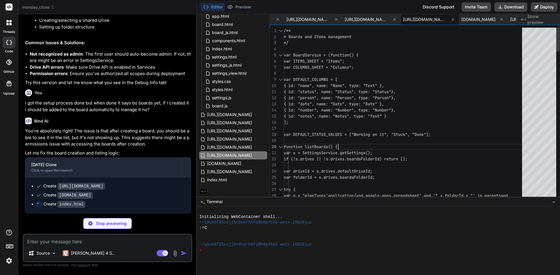
scroll to position [0, 0]
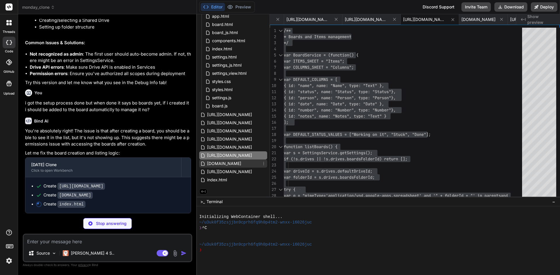
click at [229, 165] on div "[DOMAIN_NAME]" at bounding box center [233, 164] width 68 height 8
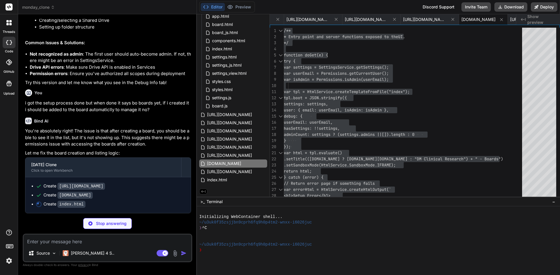
scroll to position [2657, 0]
click at [226, 180] on span "index.html" at bounding box center [216, 180] width 21 height 7
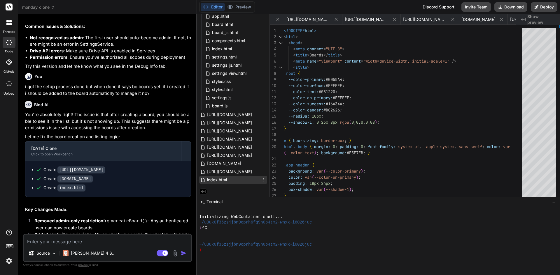
click at [226, 181] on span "index.html" at bounding box center [216, 180] width 21 height 7
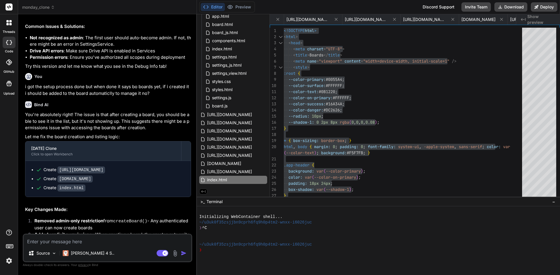
click at [115, 242] on textarea at bounding box center [108, 240] width 168 height 10
click at [149, 242] on textarea "i created a board but that board is still not showing up" at bounding box center [108, 240] width 168 height 10
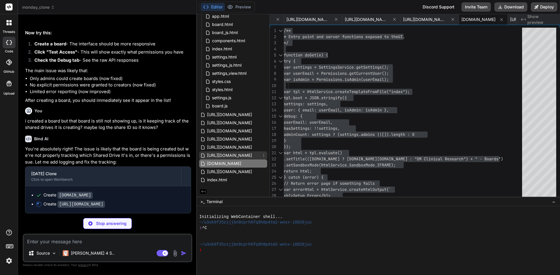
click at [235, 157] on span "[URL][DOMAIN_NAME]" at bounding box center [229, 155] width 46 height 7
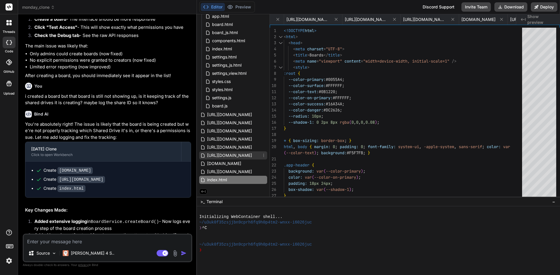
click at [236, 156] on span "[URL][DOMAIN_NAME]" at bounding box center [229, 155] width 46 height 7
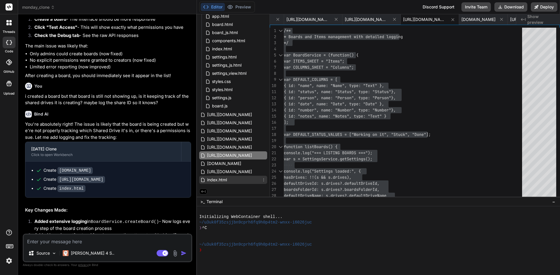
click at [233, 180] on div "index.html" at bounding box center [233, 180] width 68 height 8
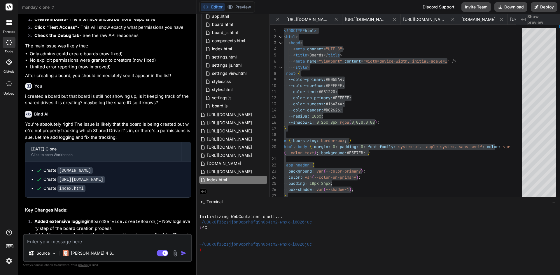
click at [96, 242] on textarea at bounding box center [108, 240] width 168 height 10
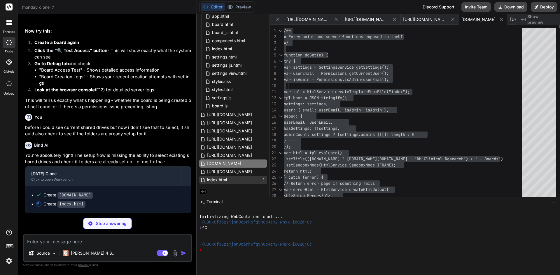
click at [212, 180] on span "index.html" at bounding box center [216, 180] width 21 height 7
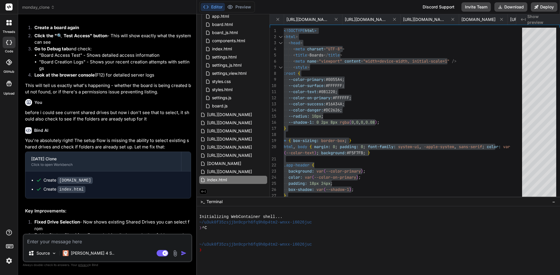
click at [78, 242] on textarea at bounding box center [108, 240] width 168 height 10
click at [94, 241] on textarea at bounding box center [108, 240] width 168 height 10
click at [51, 240] on textarea at bounding box center [108, 240] width 168 height 10
click at [110, 244] on textarea "when i go to setup i see it says" at bounding box center [108, 240] width 168 height 10
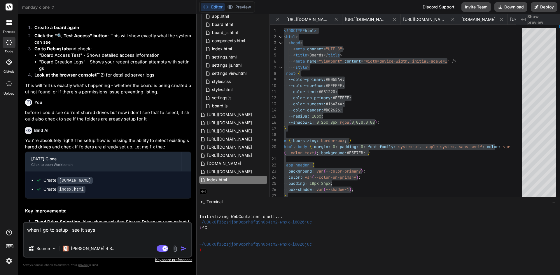
paste textarea "Setup Complete! You can now create boards. Current Setup: Drive: IT TEAM Boards…"
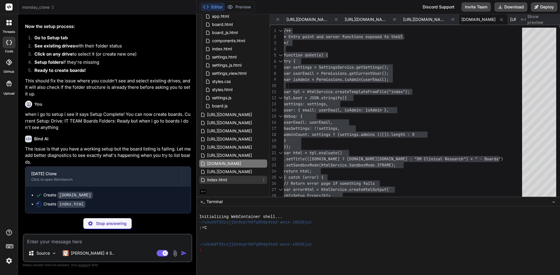
click at [226, 179] on span "index.html" at bounding box center [216, 180] width 21 height 7
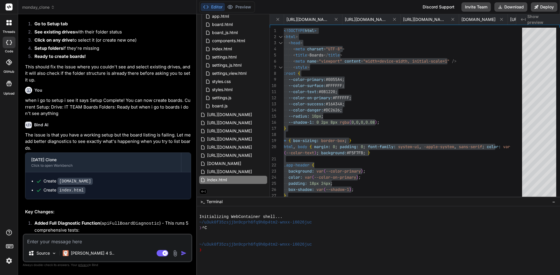
click at [91, 241] on textarea at bounding box center [108, 240] width 168 height 10
paste textarea "No boards found Your setup looks complete, but no board files were found in you…"
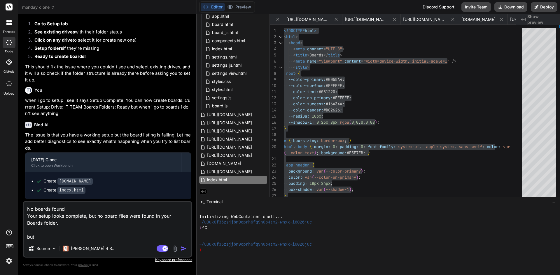
click at [66, 239] on textarea "No boards found Your setup looks complete, but no board files were found in you…" at bounding box center [108, 221] width 168 height 38
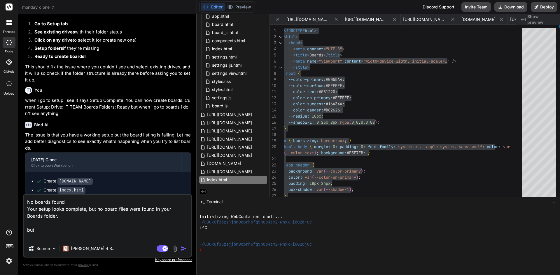
paste textarea "Ready to Create Boards! Setup Complete! You can now create boards. Current Setu…"
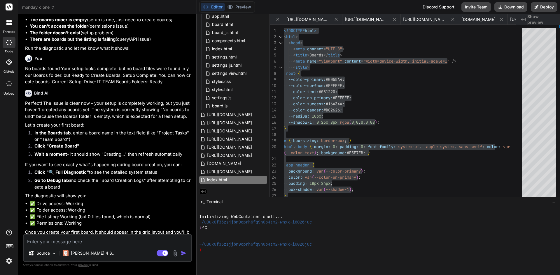
scroll to position [3932, 0]
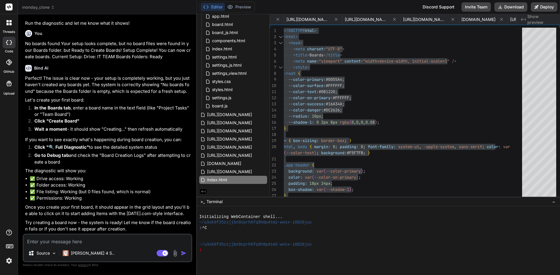
click at [39, 241] on textarea at bounding box center [108, 240] width 168 height 10
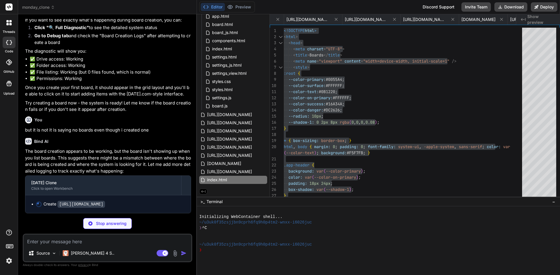
scroll to position [4052, 0]
